Goal: Find specific page/section: Find specific page/section

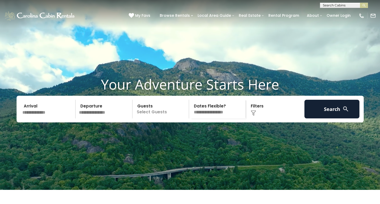
scroll to position [3, 0]
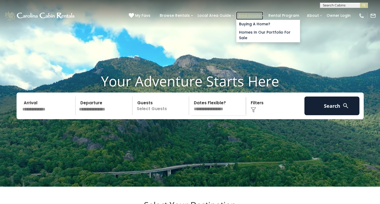
click at [237, 13] on link "Real Estate" at bounding box center [249, 15] width 27 height 8
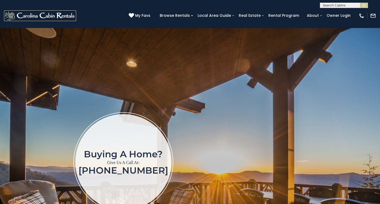
click at [21, 13] on img at bounding box center [40, 15] width 72 height 11
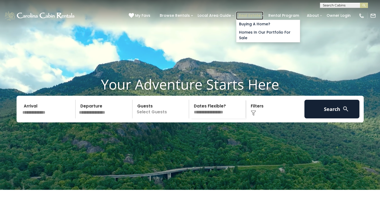
click at [238, 13] on link "Real Estate" at bounding box center [249, 15] width 27 height 8
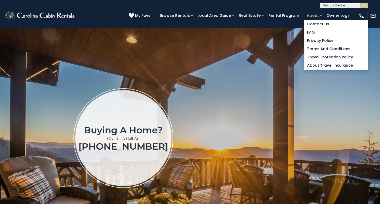
scroll to position [18, 0]
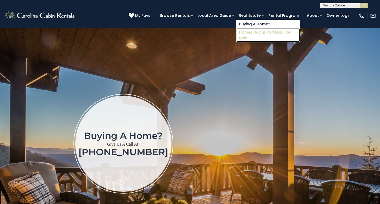
click at [254, 32] on link "Homes in Our Portfolio For Sale" at bounding box center [268, 35] width 64 height 14
